Goal: Transaction & Acquisition: Purchase product/service

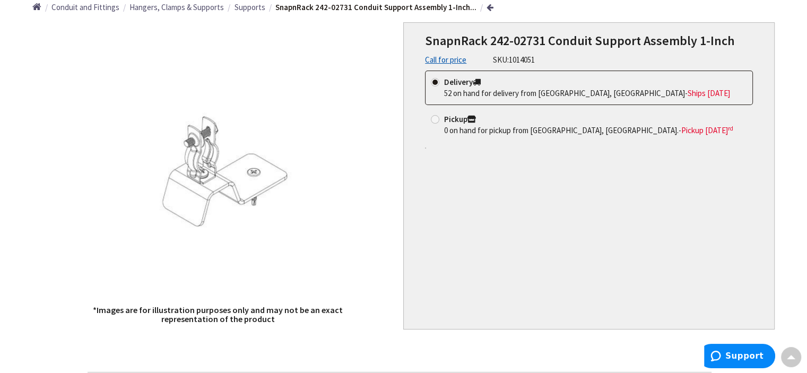
scroll to position [129, 0]
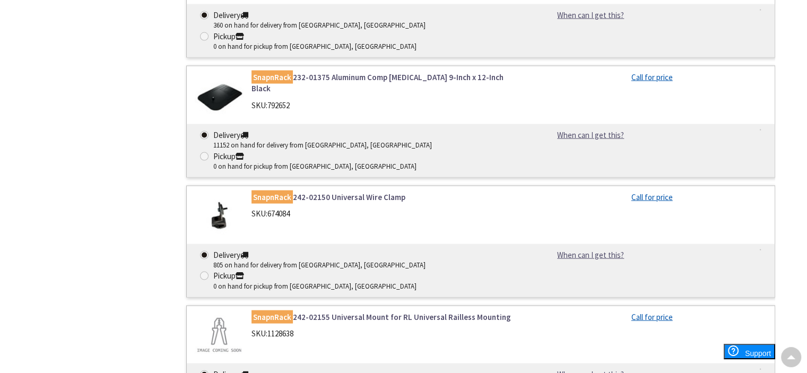
scroll to position [2198, 0]
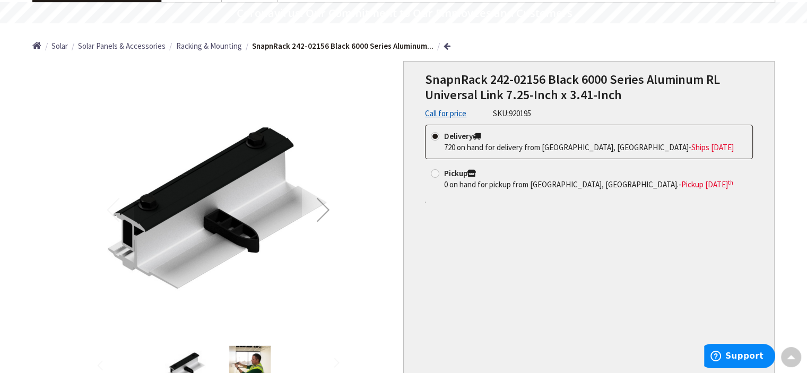
scroll to position [89, 0]
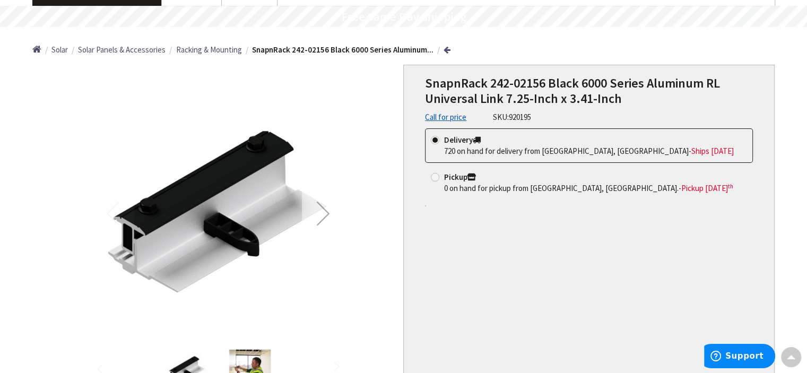
click at [328, 211] on div "Next" at bounding box center [323, 213] width 42 height 42
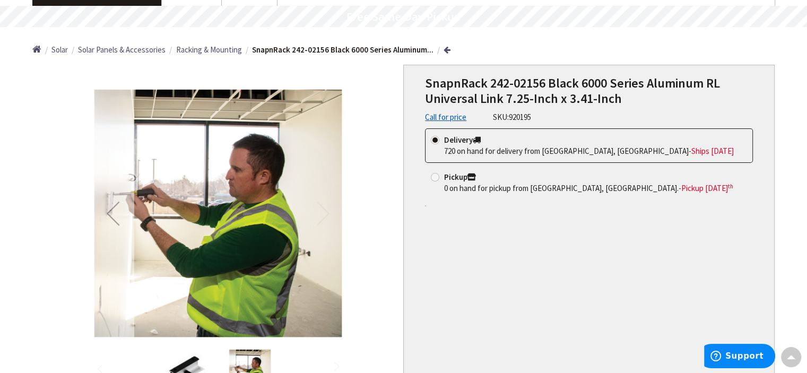
click at [106, 216] on div "Previous" at bounding box center [113, 213] width 42 height 42
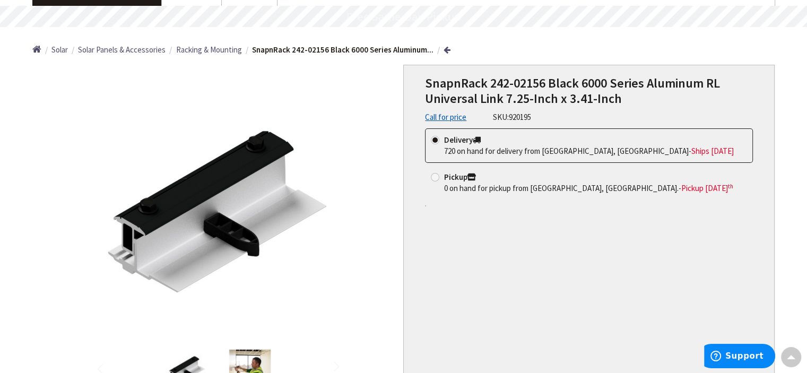
scroll to position [0, 0]
